Goal: Task Accomplishment & Management: Manage account settings

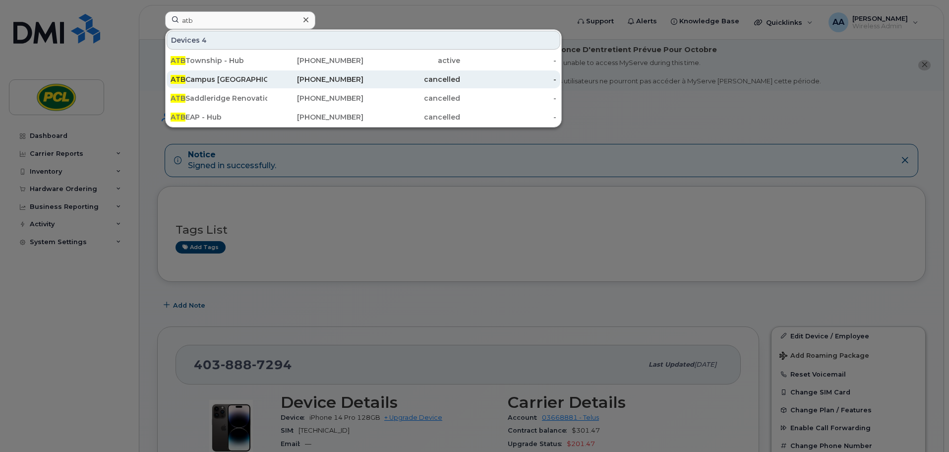
type input "atb"
click at [228, 80] on div "ATB Campus East - Hub" at bounding box center [219, 79] width 97 height 10
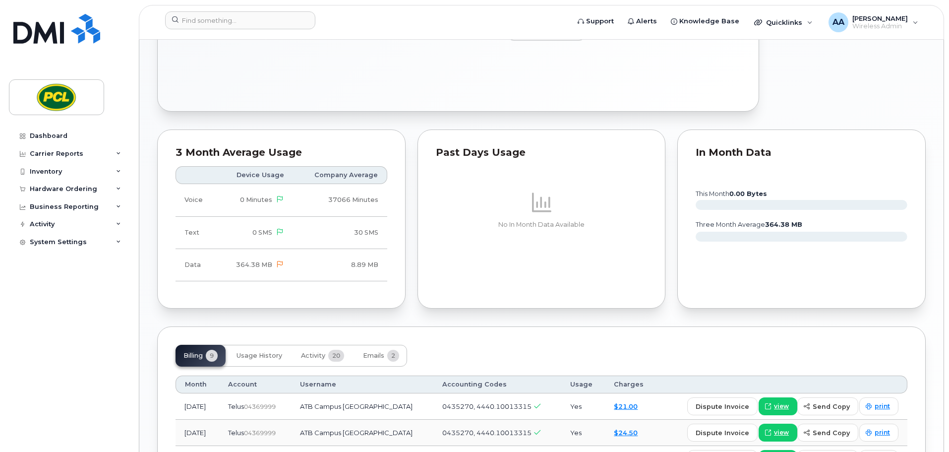
scroll to position [694, 0]
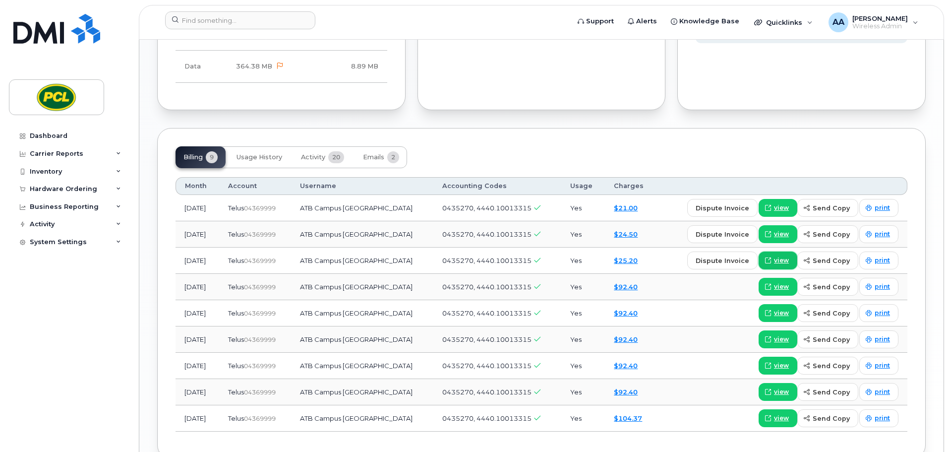
click at [788, 261] on span "view" at bounding box center [781, 260] width 15 height 9
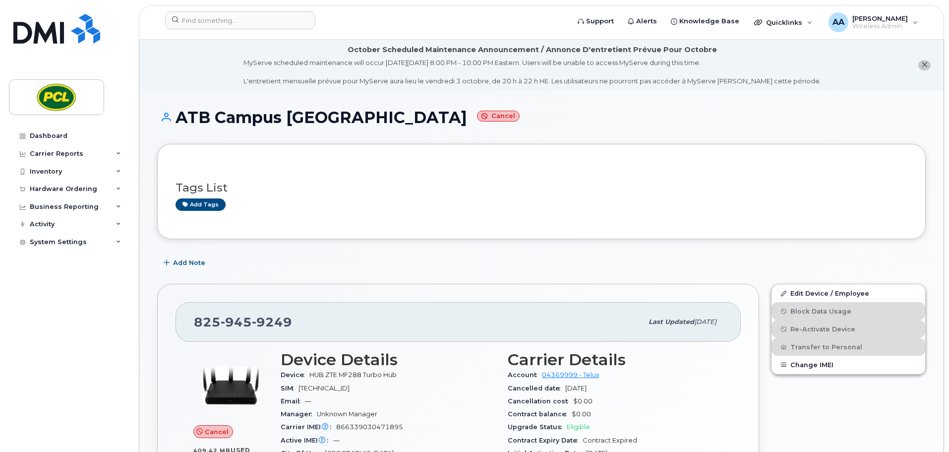
scroll to position [50, 0]
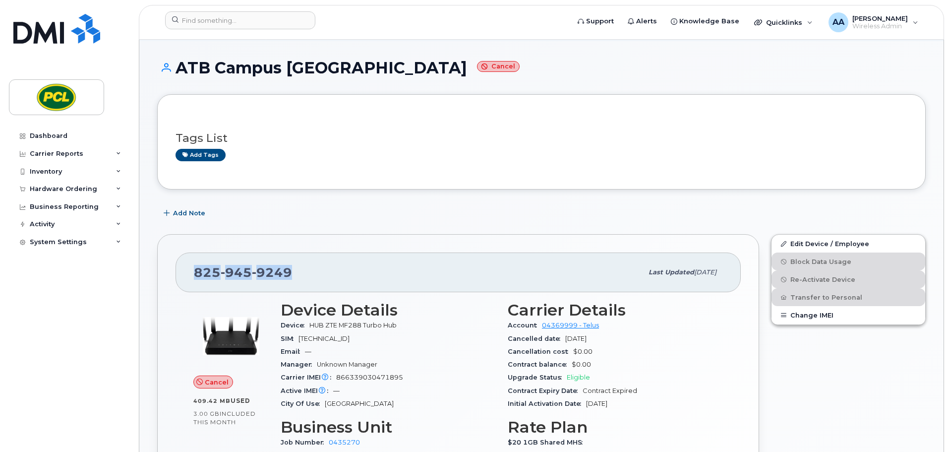
drag, startPoint x: 308, startPoint y: 272, endPoint x: 172, endPoint y: 269, distance: 135.9
click at [172, 269] on div "825 945 9249 Last updated Aug 16, 2025 Cancel 409.42 MB  used 3.00 GB  included…" at bounding box center [458, 396] width 602 height 324
copy span "825 945 9249"
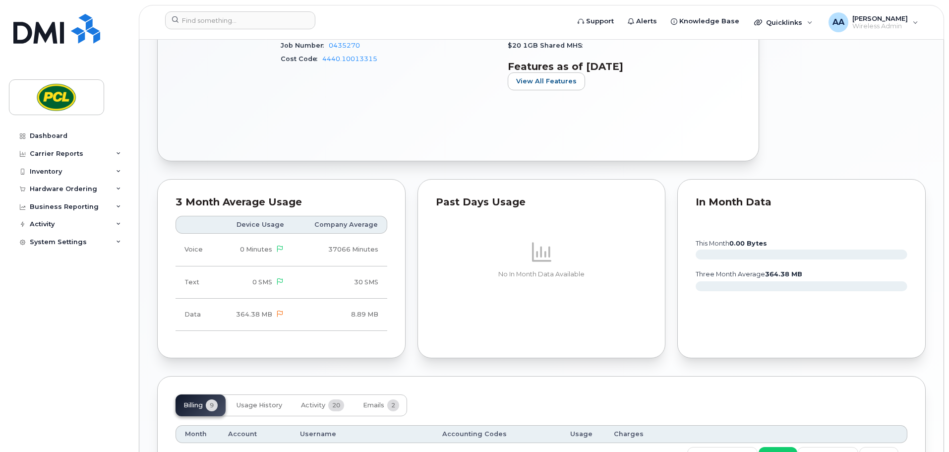
scroll to position [645, 0]
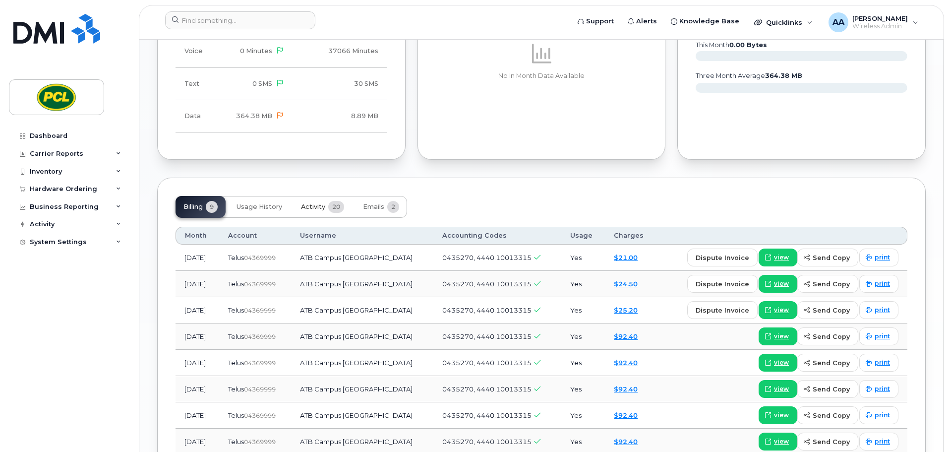
click at [314, 206] on span "Activity" at bounding box center [313, 207] width 24 height 8
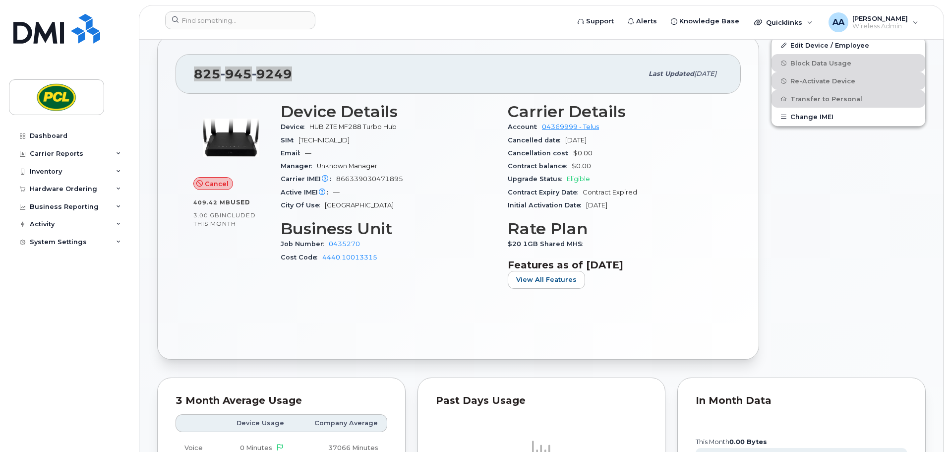
scroll to position [0, 0]
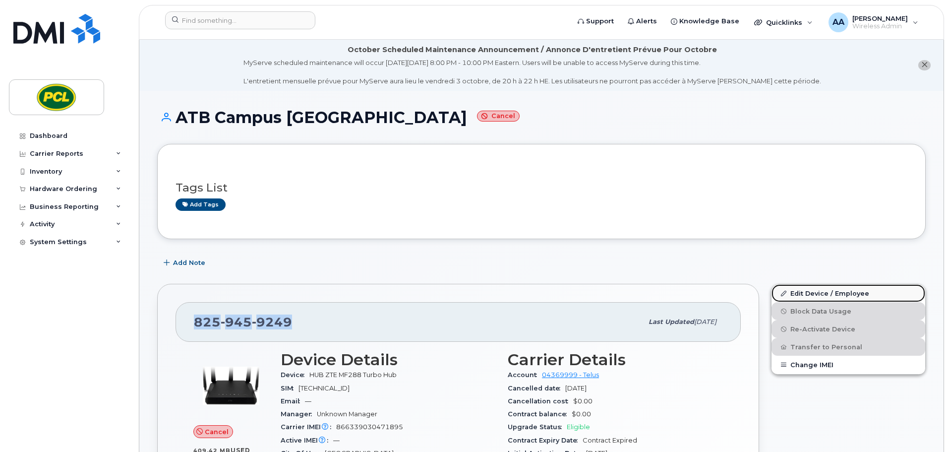
click at [811, 293] on link "Edit Device / Employee" at bounding box center [849, 293] width 154 height 18
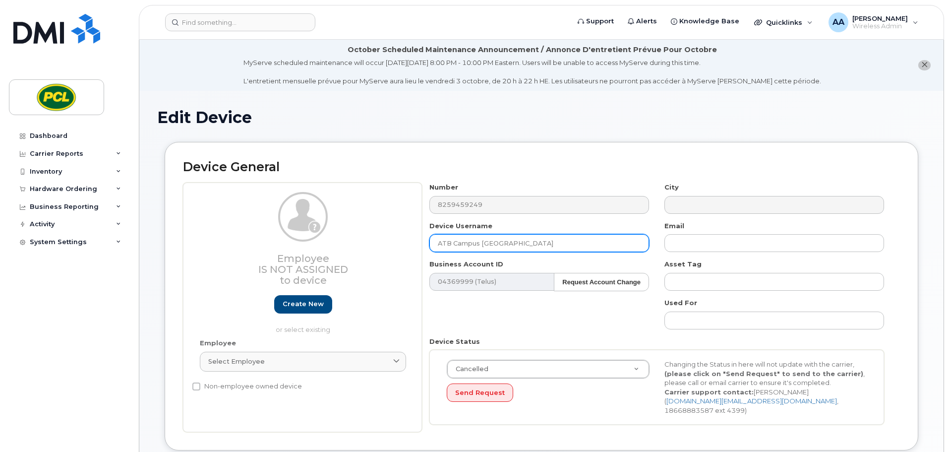
click at [524, 244] on input "ATB Campus [GEOGRAPHIC_DATA]" at bounding box center [539, 243] width 220 height 18
drag, startPoint x: 537, startPoint y: 245, endPoint x: 407, endPoint y: 237, distance: 131.2
click at [407, 237] on div "Employee Is not assigned to device Create new or select existing Employee Selec…" at bounding box center [541, 306] width 717 height 249
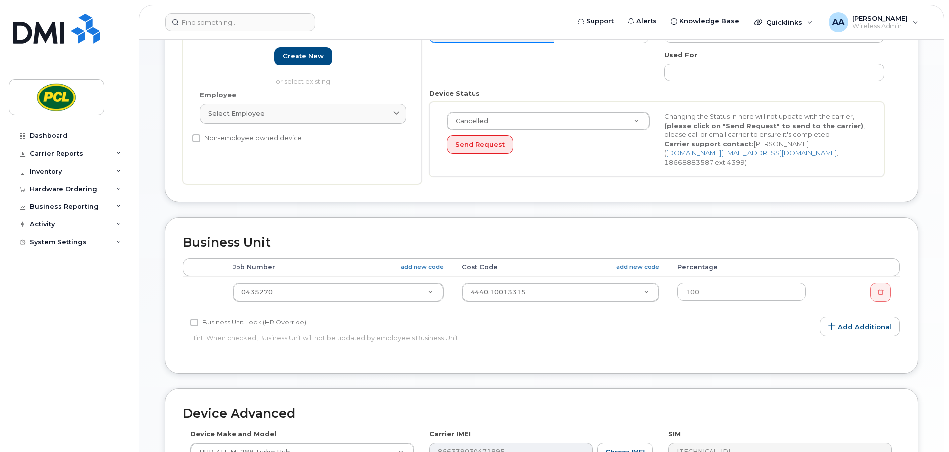
scroll to position [198, 0]
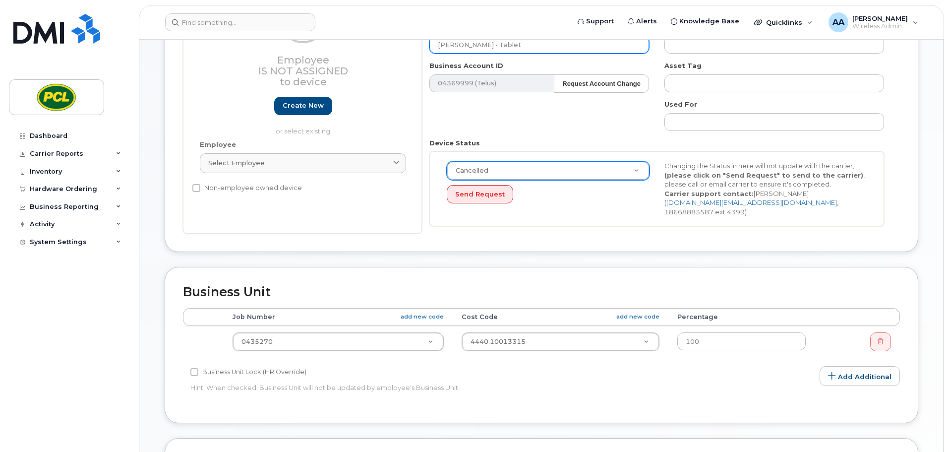
type input "[PERSON_NAME] - Tablet"
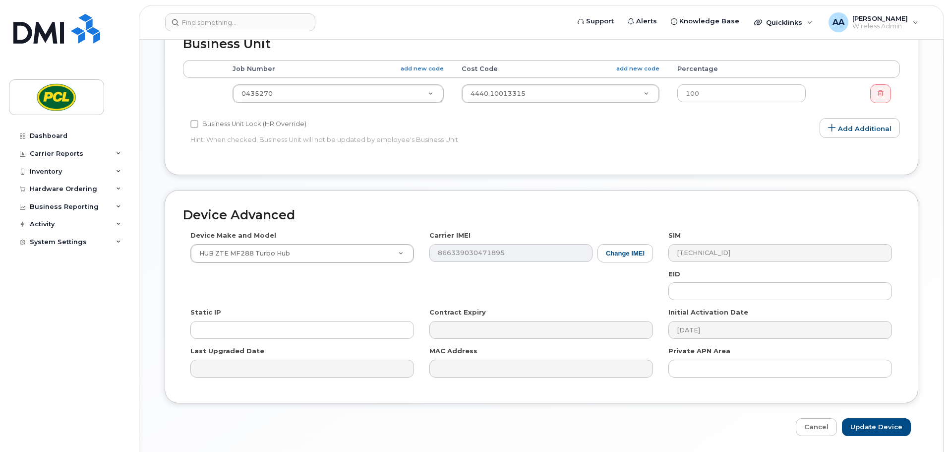
scroll to position [471, 0]
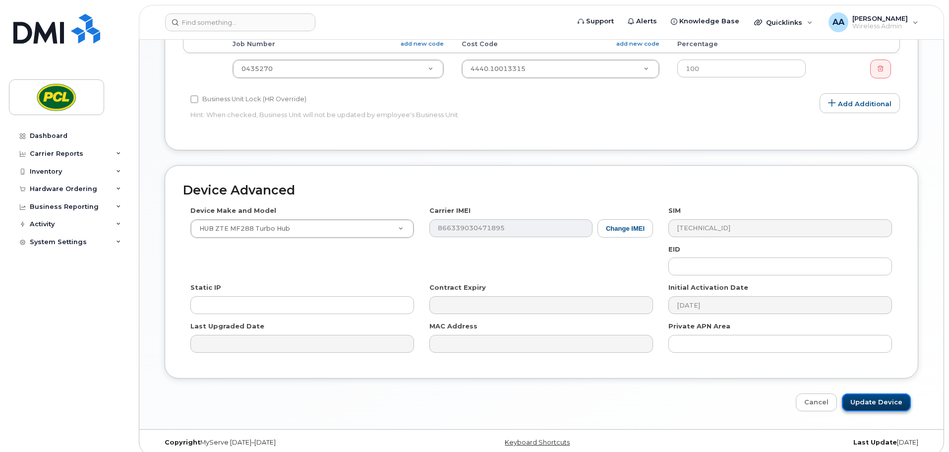
click at [856, 397] on input "Update Device" at bounding box center [876, 402] width 69 height 18
type input "Saving..."
